Goal: Check status: Check status

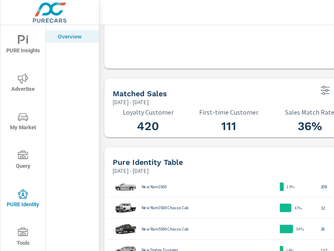
scroll to position [63, 0]
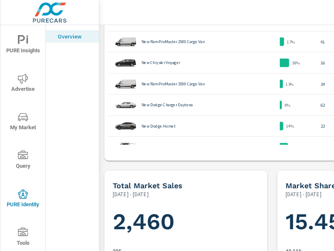
scroll to position [752, 0]
